Goal: Task Accomplishment & Management: Manage account settings

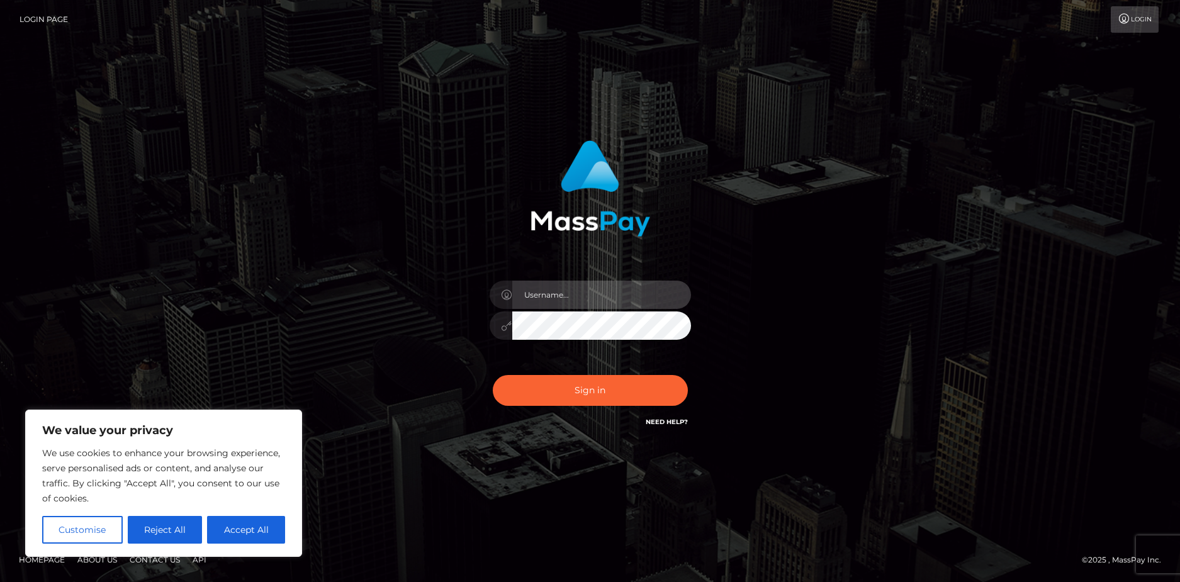
click at [563, 296] on input "text" at bounding box center [601, 295] width 179 height 28
type input "CowabungaCutie"
click at [493, 375] on button "Sign in" at bounding box center [590, 390] width 195 height 31
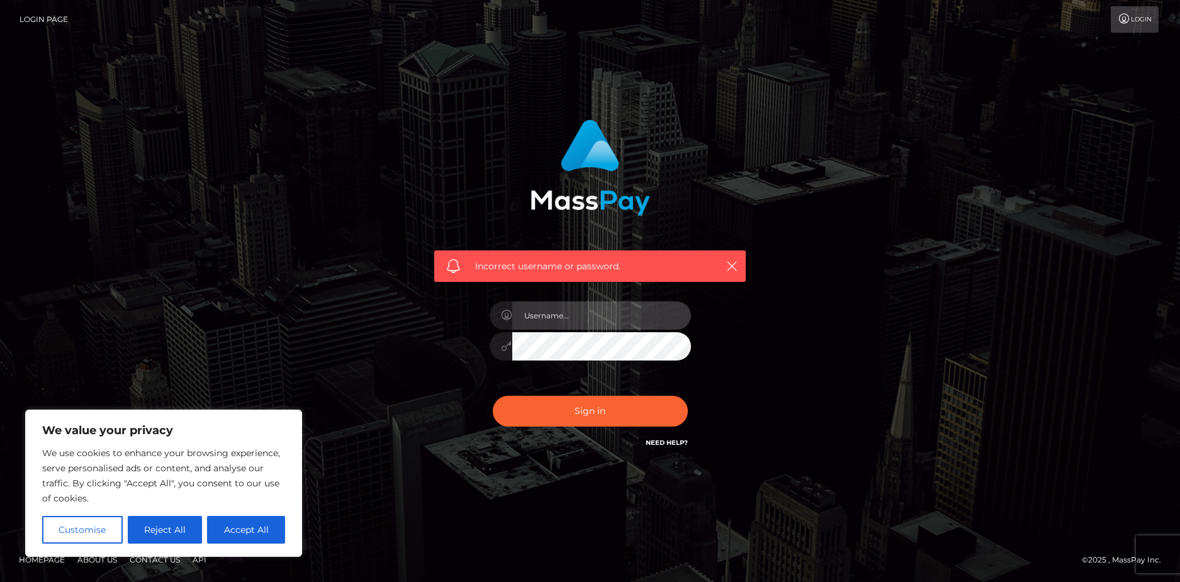
click at [603, 315] on input "text" at bounding box center [601, 315] width 179 height 28
type input "CowabungaCutie"
click at [237, 535] on button "Accept All" at bounding box center [246, 530] width 78 height 28
checkbox input "true"
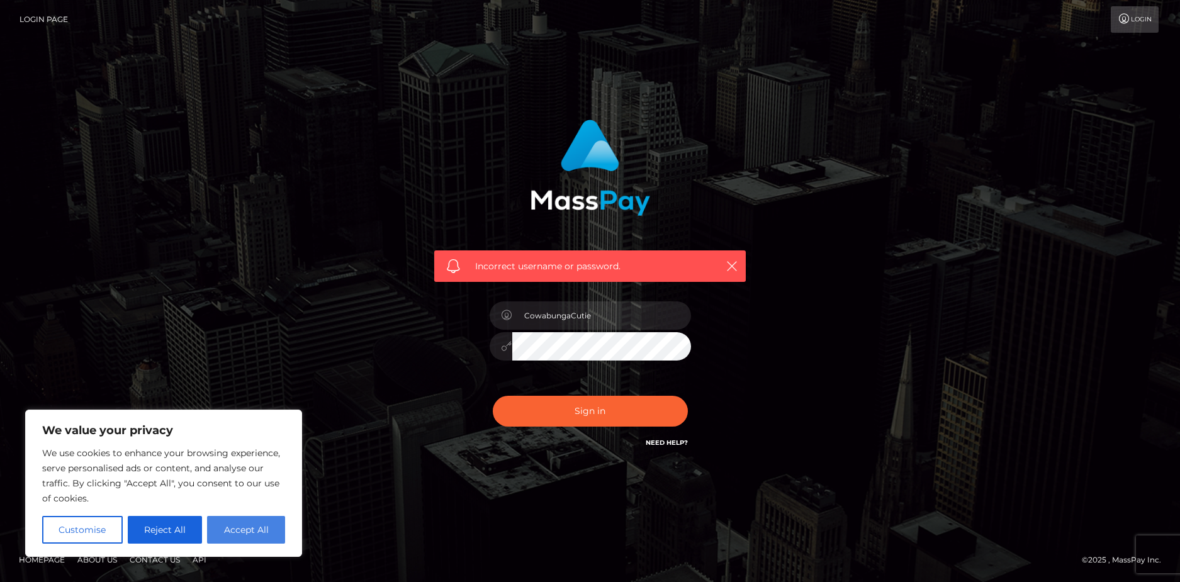
checkbox input "true"
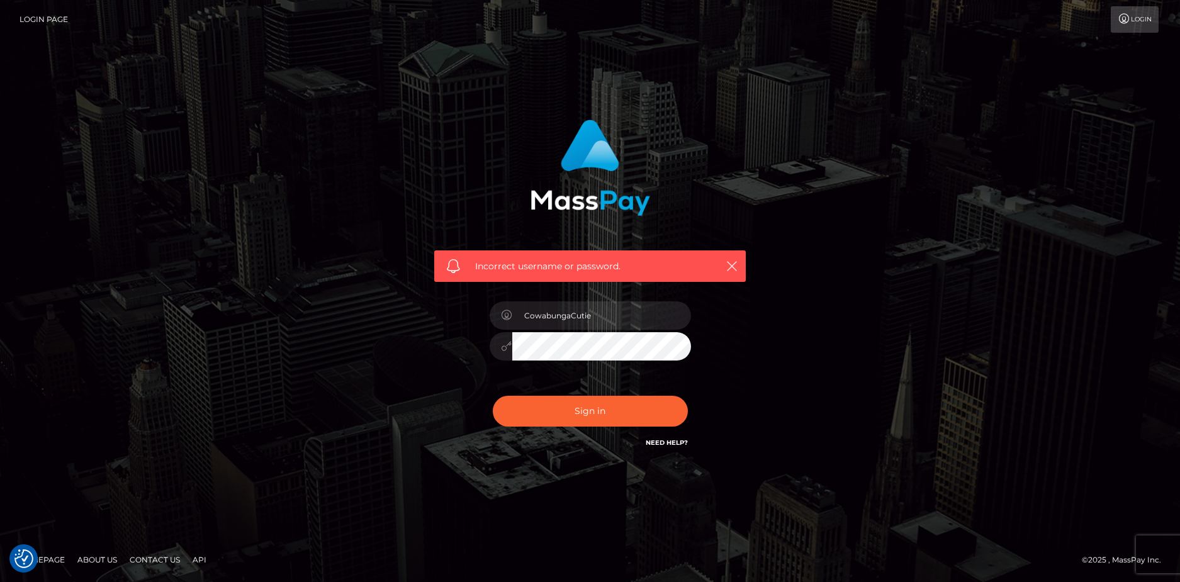
click at [493, 396] on button "Sign in" at bounding box center [590, 411] width 195 height 31
click at [664, 444] on link "Need Help?" at bounding box center [667, 443] width 42 height 8
